Goal: Task Accomplishment & Management: Complete application form

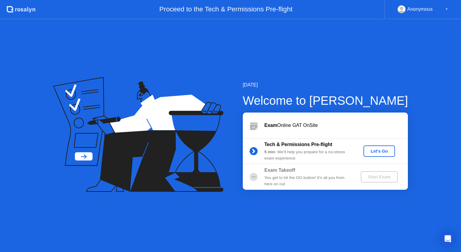
click at [384, 149] on div "Let's Go" at bounding box center [379, 151] width 27 height 5
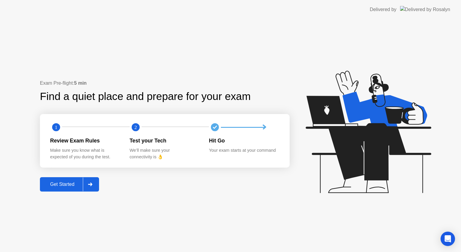
click at [89, 184] on icon at bounding box center [90, 185] width 4 height 4
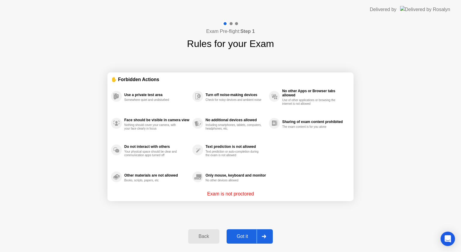
click at [245, 232] on button "Got it" at bounding box center [249, 237] width 46 height 14
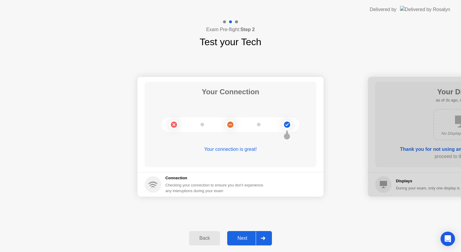
click at [245, 237] on div "Next" at bounding box center [242, 238] width 27 height 5
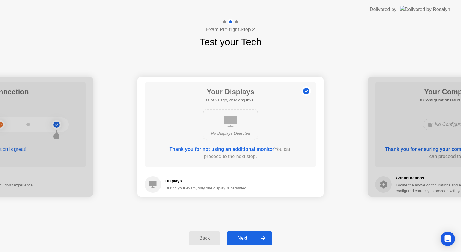
click at [245, 237] on div "Next" at bounding box center [242, 238] width 27 height 5
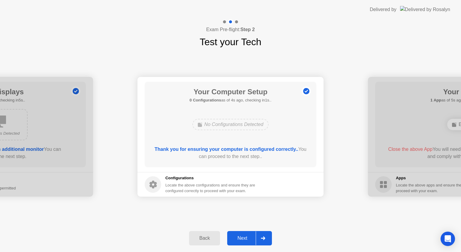
click at [245, 237] on div "Next" at bounding box center [242, 238] width 27 height 5
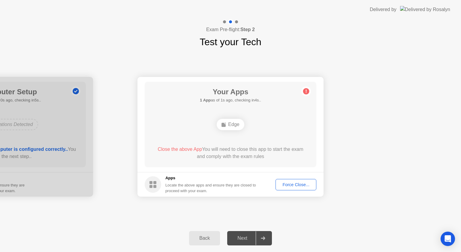
click at [257, 237] on div at bounding box center [262, 239] width 14 height 14
click at [280, 184] on div "Force Close..." at bounding box center [295, 185] width 37 height 5
click at [252, 241] on div "Next" at bounding box center [242, 238] width 27 height 5
click at [197, 236] on div "Back" at bounding box center [204, 238] width 27 height 5
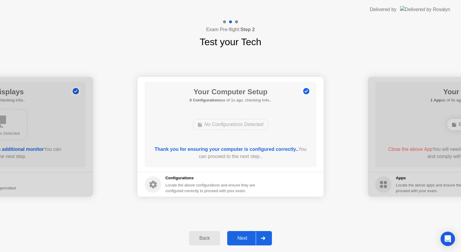
click at [251, 234] on button "Next" at bounding box center [249, 238] width 45 height 14
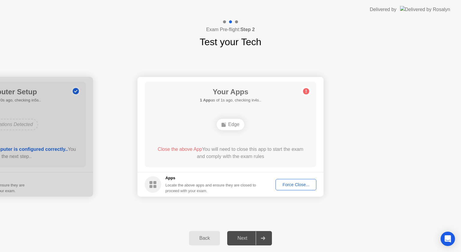
click at [294, 186] on div "Force Close..." at bounding box center [295, 185] width 37 height 5
click at [304, 91] on circle at bounding box center [306, 91] width 6 height 6
click at [285, 186] on div "Force Close..." at bounding box center [295, 185] width 37 height 5
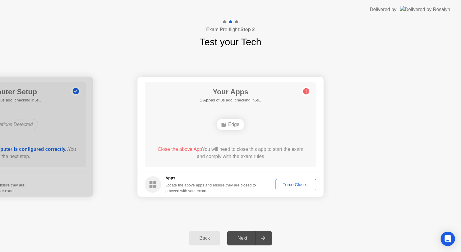
click at [264, 234] on div at bounding box center [262, 239] width 14 height 14
click at [291, 187] on div "Force Close..." at bounding box center [295, 185] width 37 height 5
click at [301, 183] on div "Force Close..." at bounding box center [295, 185] width 37 height 5
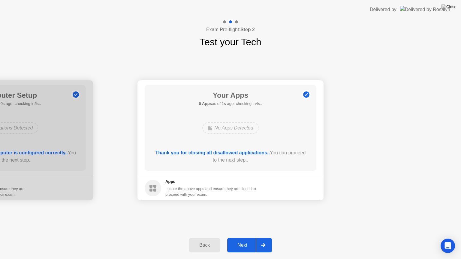
click at [249, 243] on div "Next" at bounding box center [242, 245] width 27 height 5
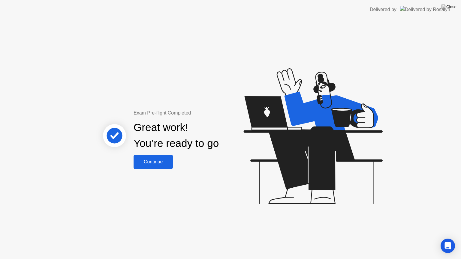
click at [155, 159] on div "Continue" at bounding box center [153, 161] width 36 height 5
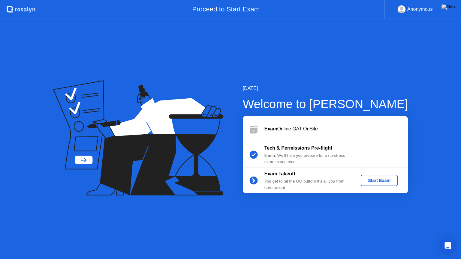
click at [378, 181] on div "Start Exam" at bounding box center [379, 180] width 32 height 5
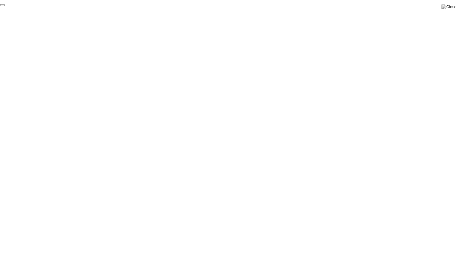
click div "End Proctoring Session"
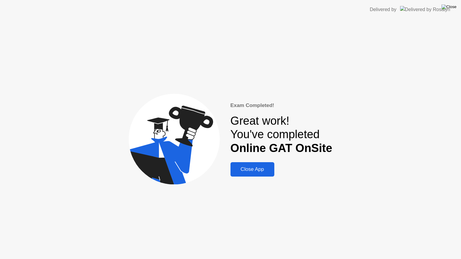
click at [451, 7] on img at bounding box center [448, 6] width 15 height 5
